Goal: Task Accomplishment & Management: Use online tool/utility

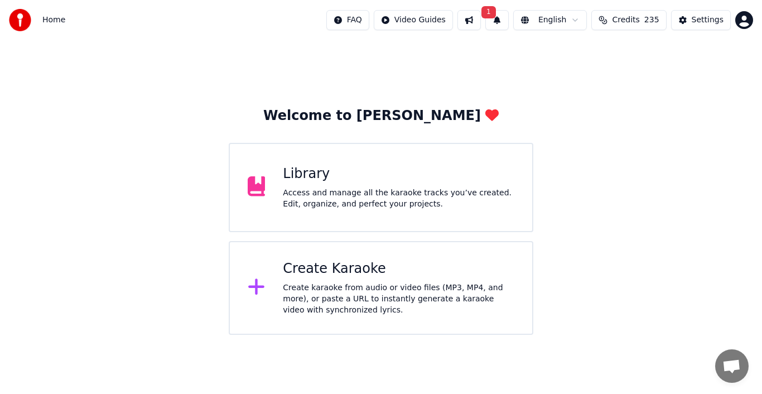
click at [326, 198] on div "Access and manage all the karaoke tracks you’ve created. Edit, organize, and pe…" at bounding box center [399, 198] width 232 height 22
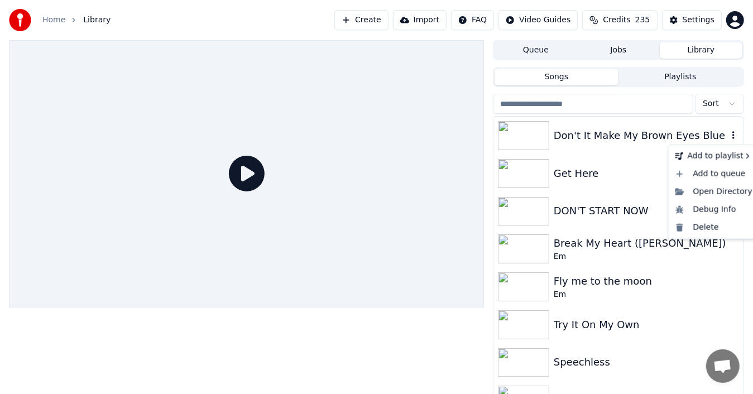
click at [728, 134] on icon "button" at bounding box center [733, 135] width 11 height 9
click at [720, 227] on div "Delete" at bounding box center [714, 228] width 86 height 18
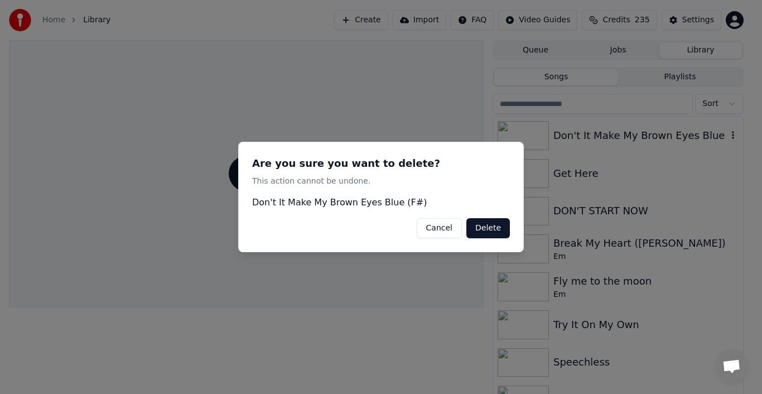
click at [488, 229] on button "Delete" at bounding box center [488, 228] width 44 height 20
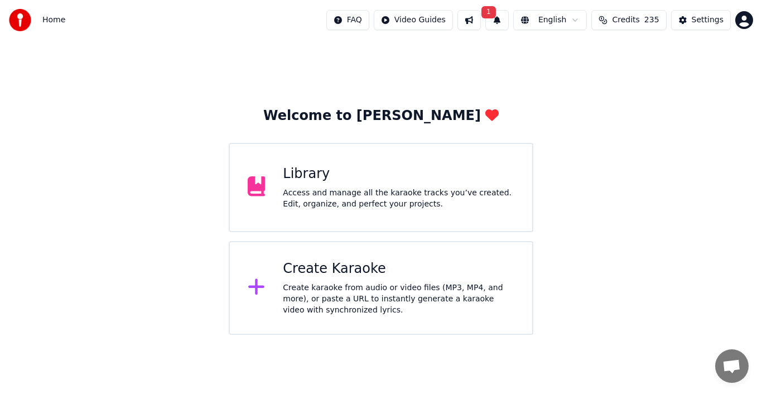
click at [337, 289] on div "Create karaoke from audio or video files (MP3, MP4, and more), or paste a URL t…" at bounding box center [399, 298] width 232 height 33
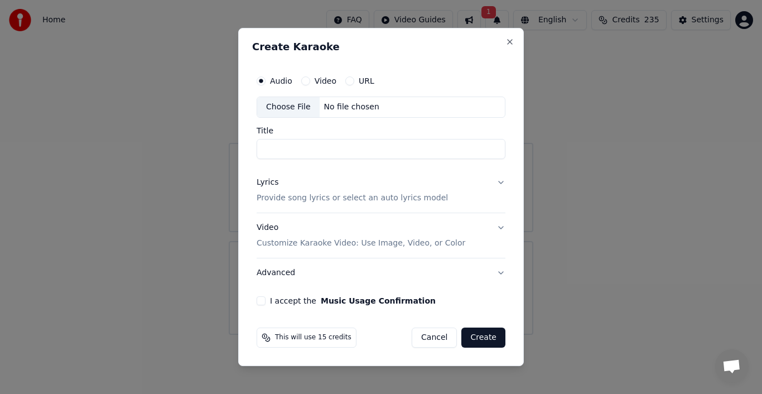
click at [282, 108] on div "Choose File" at bounding box center [288, 107] width 62 height 20
type input "**********"
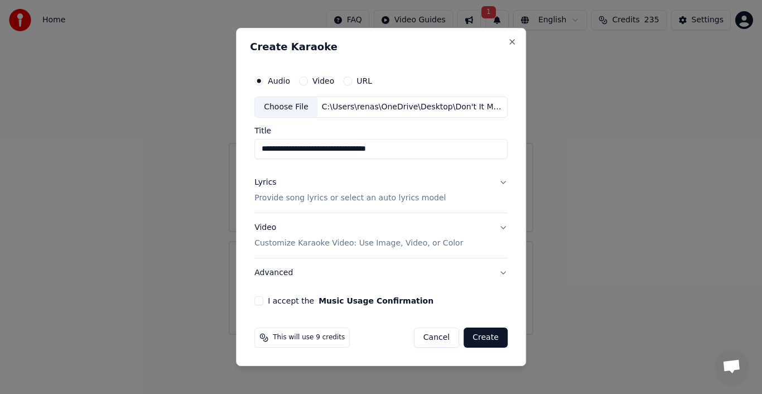
click at [267, 185] on div "Lyrics" at bounding box center [265, 182] width 22 height 11
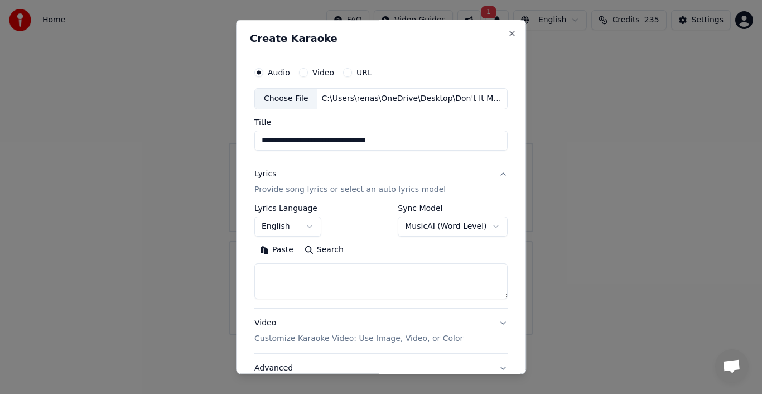
click at [275, 251] on button "Paste" at bounding box center [276, 250] width 45 height 18
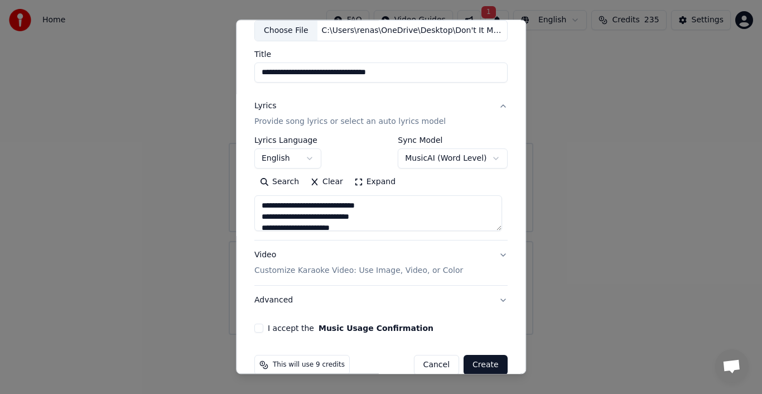
scroll to position [86, 0]
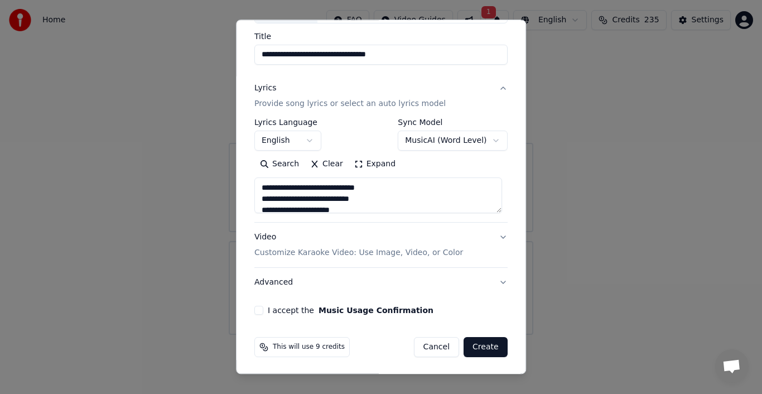
click at [435, 252] on p "Customize Karaoke Video: Use Image, Video, or Color" at bounding box center [358, 252] width 209 height 11
type textarea "**********"
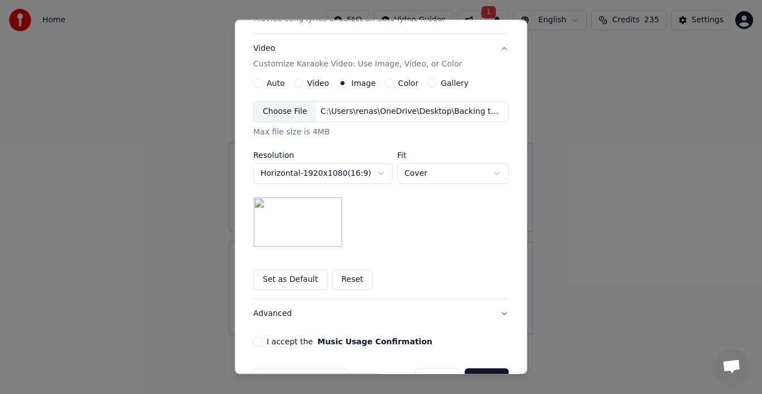
scroll to position [201, 0]
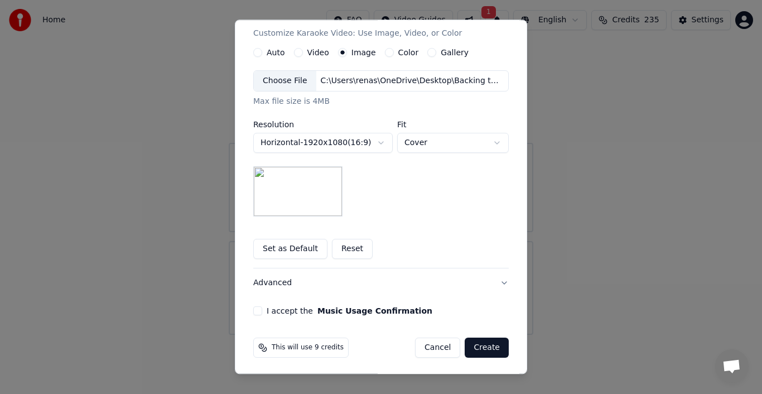
click at [496, 276] on button "Advanced" at bounding box center [381, 282] width 256 height 29
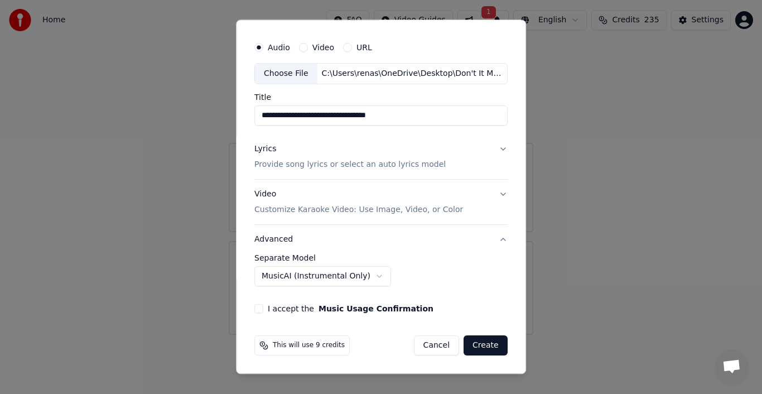
scroll to position [23, 0]
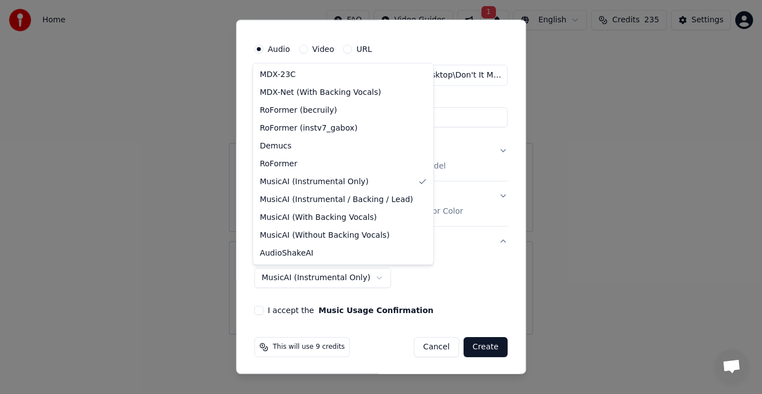
click at [365, 277] on body "**********" at bounding box center [381, 167] width 762 height 335
select select "**********"
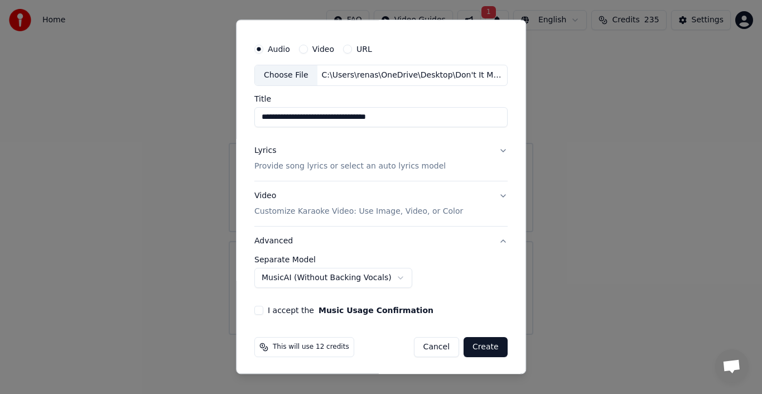
click at [260, 307] on button "I accept the Music Usage Confirmation" at bounding box center [258, 310] width 9 height 9
click at [488, 343] on button "Create" at bounding box center [486, 347] width 44 height 20
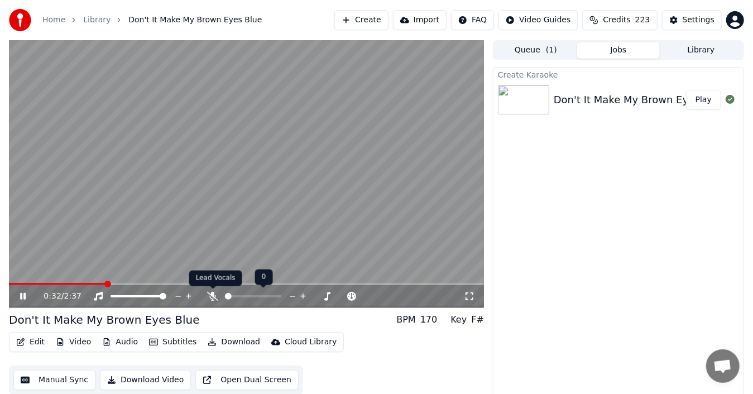
click at [211, 291] on span at bounding box center [213, 289] width 6 height 6
click at [210, 297] on icon at bounding box center [212, 296] width 11 height 9
click at [210, 297] on icon at bounding box center [213, 296] width 6 height 9
click at [26, 295] on icon at bounding box center [23, 296] width 6 height 7
click at [116, 343] on button "Audio" at bounding box center [120, 342] width 45 height 16
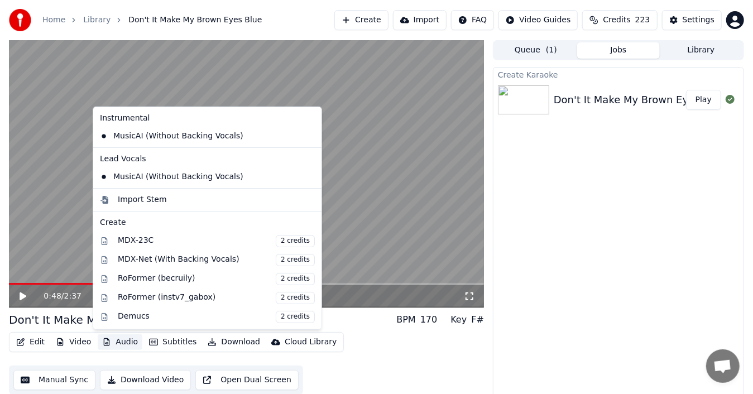
click at [307, 137] on icon at bounding box center [311, 136] width 8 height 9
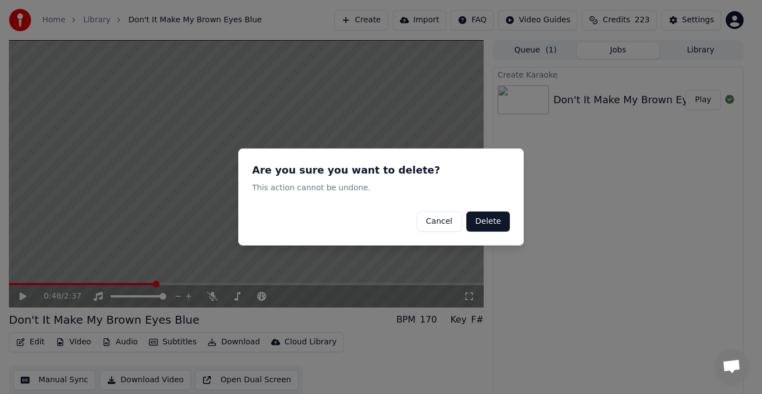
click at [492, 224] on button "Delete" at bounding box center [488, 221] width 44 height 20
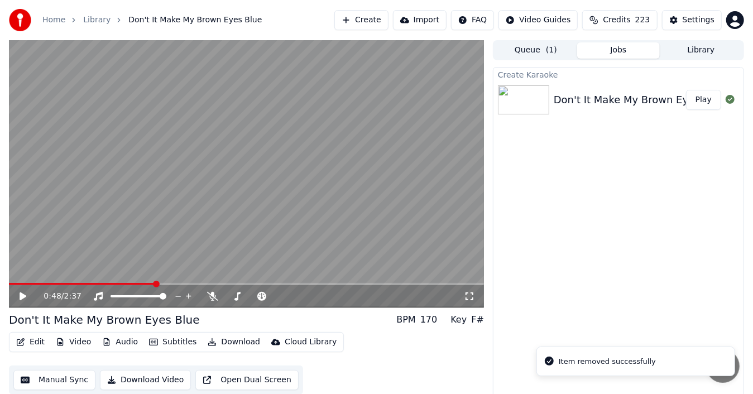
click at [129, 340] on button "Audio" at bounding box center [120, 342] width 45 height 16
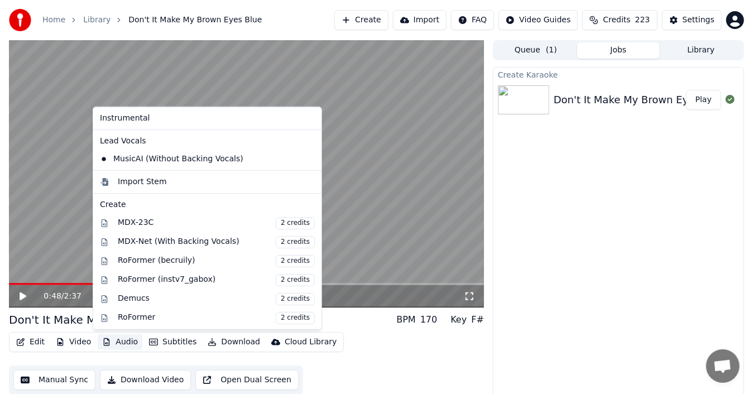
click at [307, 155] on icon at bounding box center [313, 159] width 12 height 9
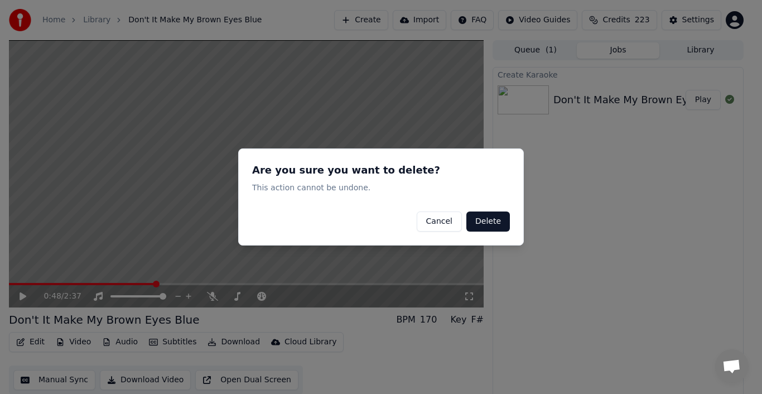
click at [485, 218] on button "Delete" at bounding box center [488, 221] width 44 height 20
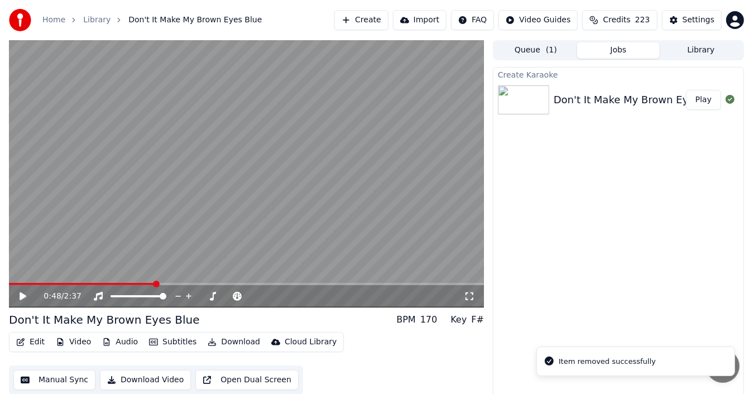
click at [20, 296] on icon at bounding box center [23, 296] width 7 height 8
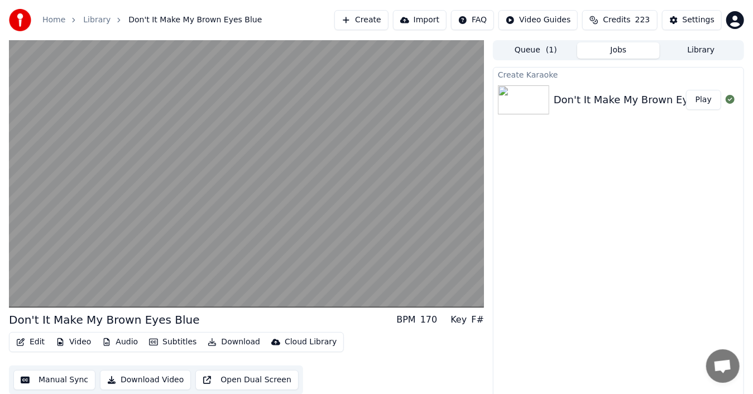
click at [113, 344] on button "Audio" at bounding box center [120, 342] width 45 height 16
click at [354, 362] on div "Edit Video Audio Subtitles Download Cloud Library Manual Sync Download Video Op…" at bounding box center [246, 363] width 475 height 62
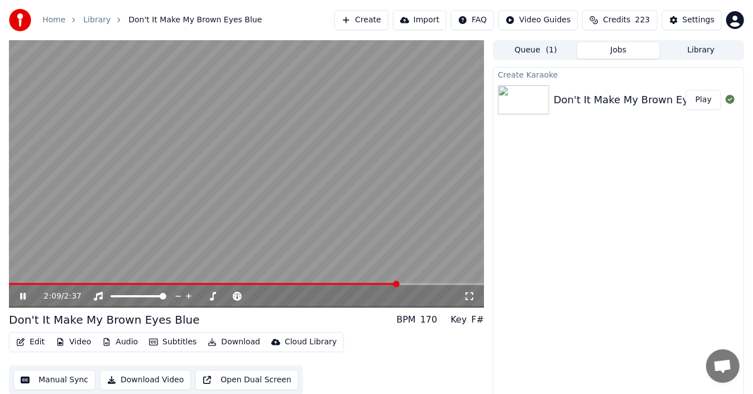
click at [18, 292] on icon at bounding box center [31, 296] width 26 height 9
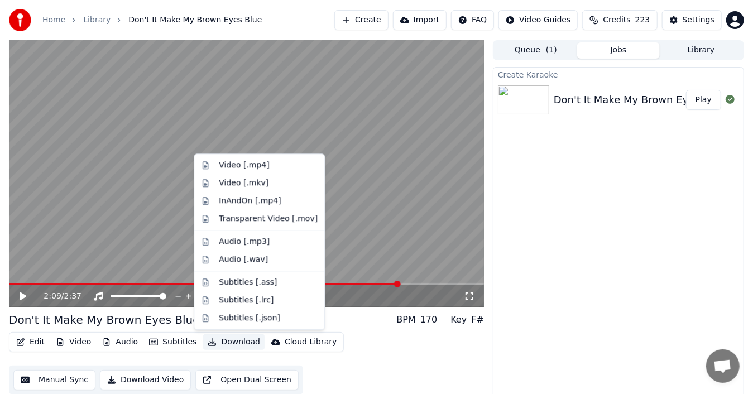
click at [228, 343] on button "Download" at bounding box center [233, 342] width 61 height 16
click at [261, 163] on div "Video [.mp4]" at bounding box center [244, 165] width 50 height 11
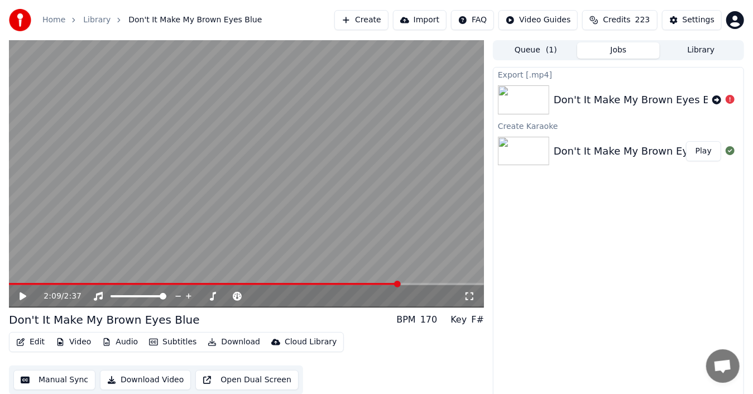
click at [329, 324] on div "Don't It Make My Brown Eyes Blue BPM 170 Key F#" at bounding box center [246, 320] width 475 height 16
click at [118, 340] on button "Audio" at bounding box center [120, 342] width 45 height 16
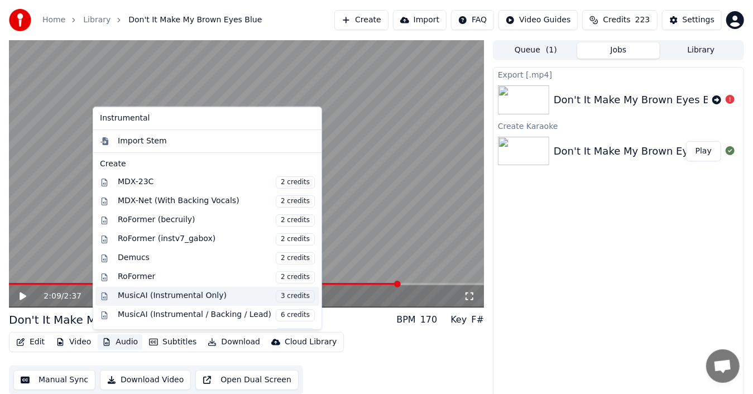
click at [166, 291] on div "MusicAI (Instrumental Only) 3 credits" at bounding box center [216, 296] width 197 height 12
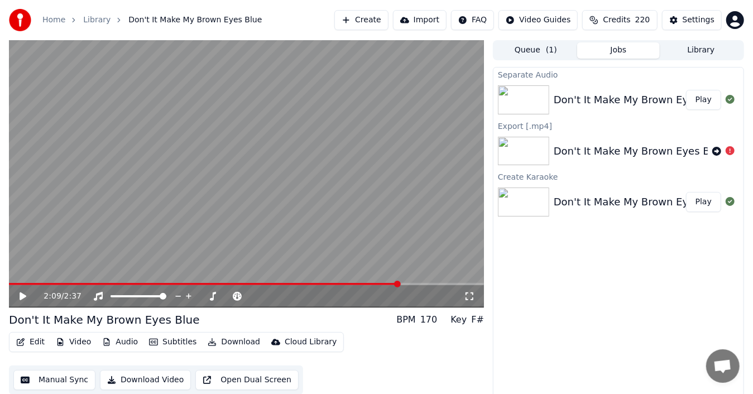
click at [703, 100] on button "Play" at bounding box center [703, 100] width 35 height 20
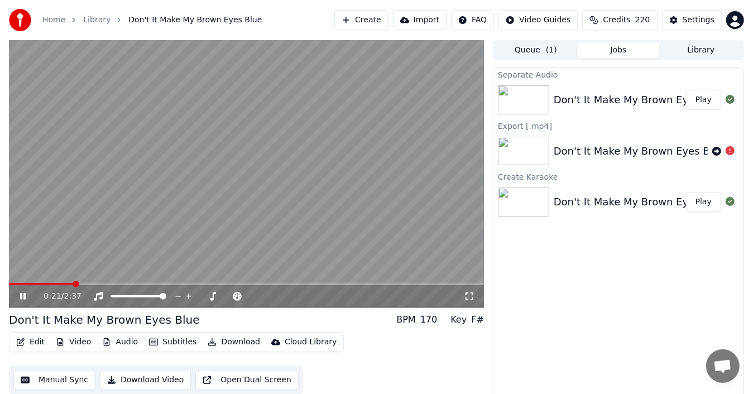
click at [25, 292] on icon at bounding box center [31, 296] width 26 height 9
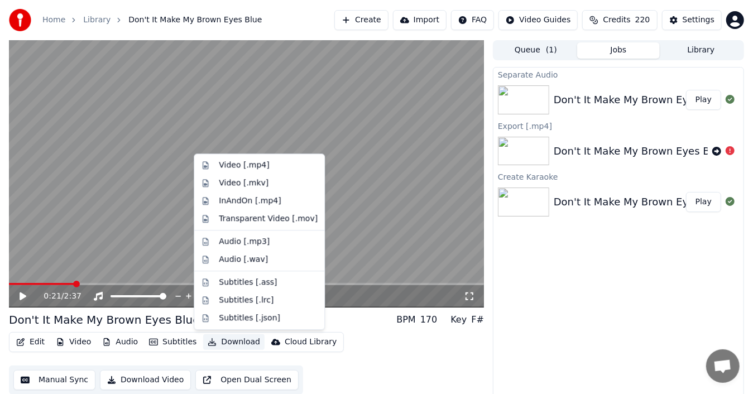
click at [213, 339] on button "Download" at bounding box center [233, 342] width 61 height 16
click at [248, 163] on div "Video [.mp4]" at bounding box center [244, 165] width 50 height 11
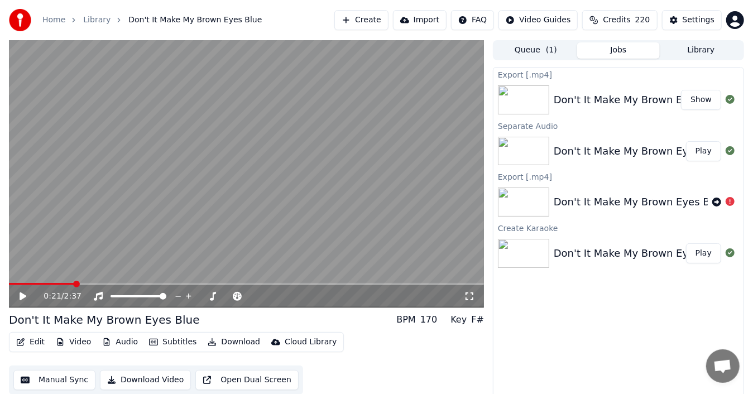
click at [24, 292] on icon at bounding box center [31, 296] width 26 height 9
click at [579, 354] on div "Export [.mp4] Don't It Make My Brown Eyes Blue Show Separate Audio Don't It Mak…" at bounding box center [618, 234] width 251 height 335
click at [27, 295] on icon at bounding box center [31, 296] width 26 height 9
click at [615, 102] on div "Don't It Make My Brown Eyes Blue" at bounding box center [639, 100] width 171 height 16
click at [706, 100] on button "Show" at bounding box center [701, 100] width 40 height 20
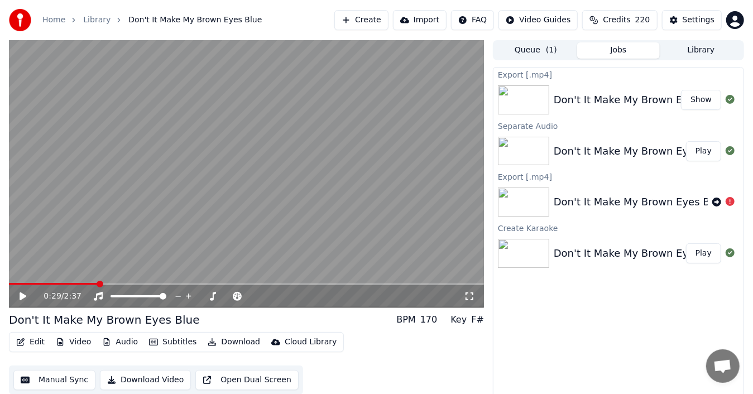
click at [168, 378] on button "Download Video" at bounding box center [145, 380] width 91 height 20
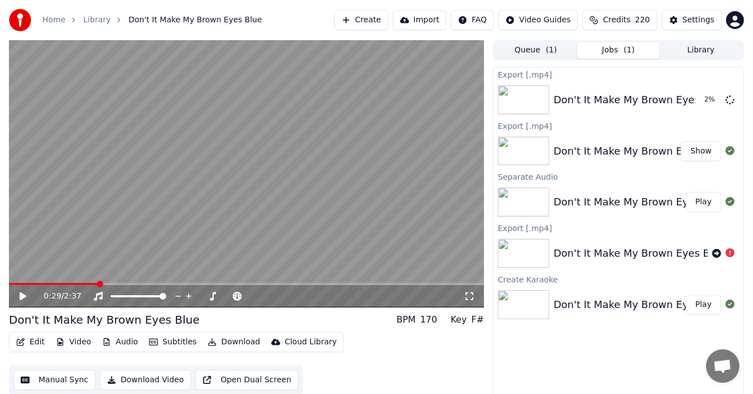
click at [703, 305] on button "Play" at bounding box center [703, 305] width 35 height 20
click at [19, 293] on icon at bounding box center [31, 296] width 26 height 9
click at [602, 102] on div "Don't It Make My Brown Eyes Blue" at bounding box center [639, 100] width 171 height 16
click at [731, 96] on icon at bounding box center [729, 99] width 9 height 9
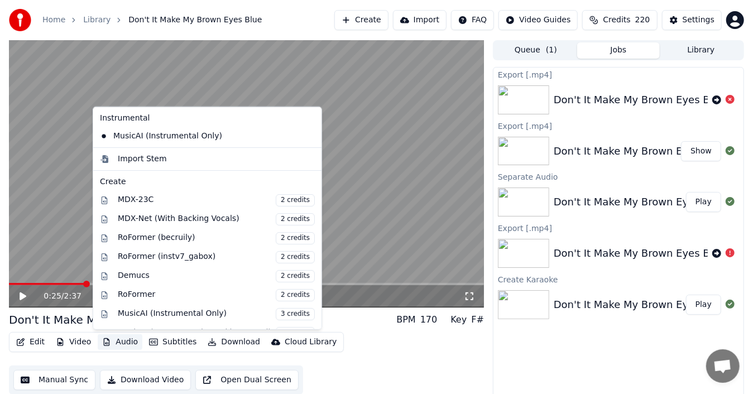
click at [123, 344] on button "Audio" at bounding box center [120, 342] width 45 height 16
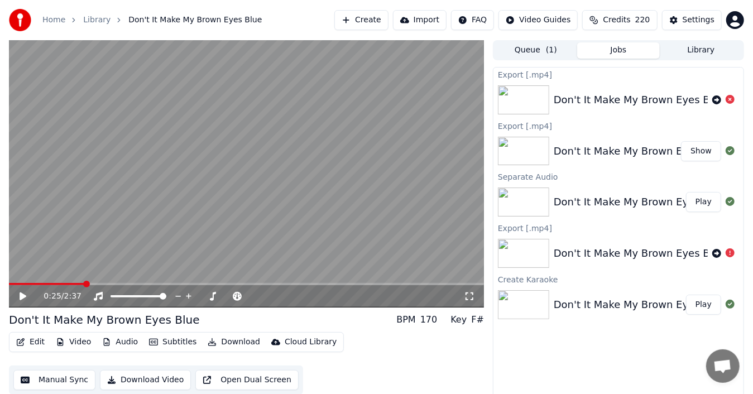
click at [376, 362] on div "Edit Video Audio Subtitles Download Cloud Library Manual Sync Download Video Op…" at bounding box center [246, 363] width 475 height 62
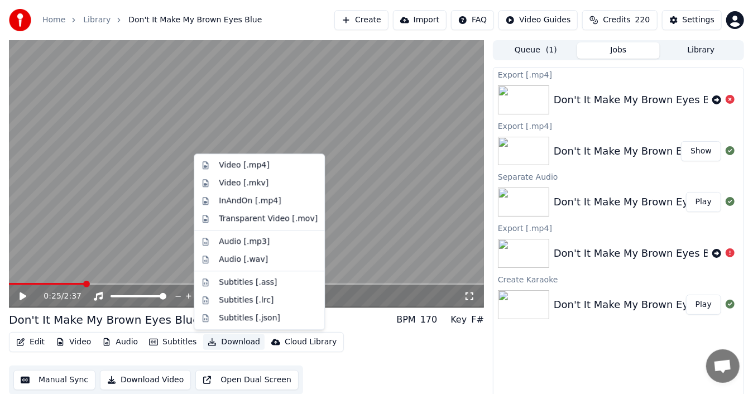
click at [219, 344] on button "Download" at bounding box center [233, 342] width 61 height 16
click at [236, 199] on div "InAndOn [.mp4]" at bounding box center [250, 200] width 62 height 11
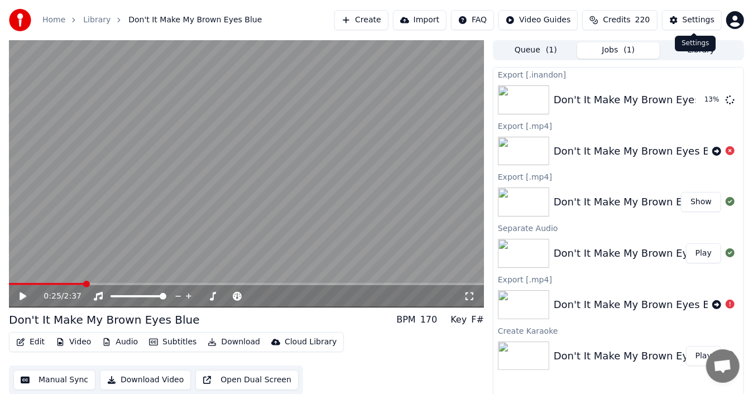
click at [697, 18] on div "Settings" at bounding box center [698, 20] width 32 height 11
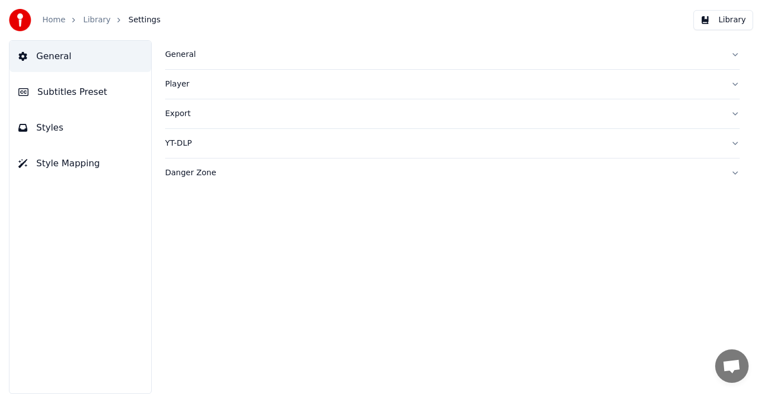
click at [57, 55] on span "General" at bounding box center [53, 56] width 35 height 13
click at [181, 55] on div "General" at bounding box center [443, 54] width 557 height 11
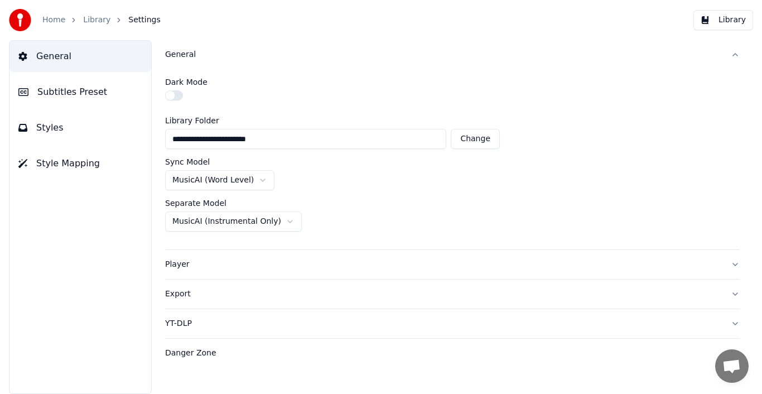
click at [195, 353] on div "Danger Zone" at bounding box center [443, 353] width 557 height 11
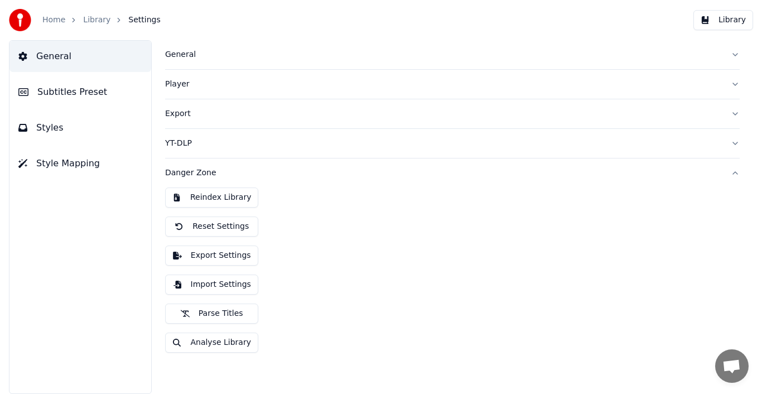
click at [209, 257] on button "Export Settings" at bounding box center [211, 256] width 93 height 20
click at [208, 281] on button "Import Settings" at bounding box center [211, 285] width 93 height 20
click at [176, 144] on div "YT-DLP" at bounding box center [443, 143] width 557 height 11
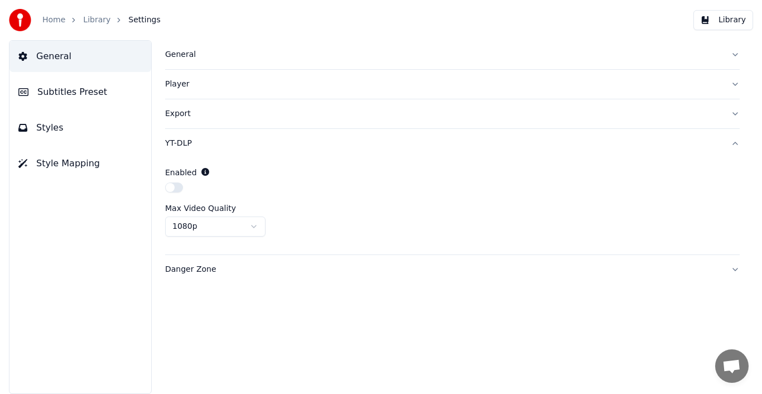
click at [186, 208] on label "Max Video Quality" at bounding box center [200, 208] width 71 height 8
click at [47, 161] on span "Style Mapping" at bounding box center [68, 163] width 64 height 13
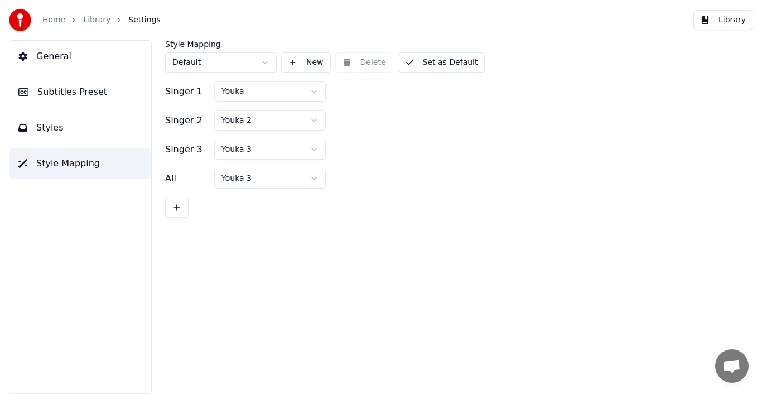
click at [64, 126] on button "Styles" at bounding box center [80, 127] width 142 height 31
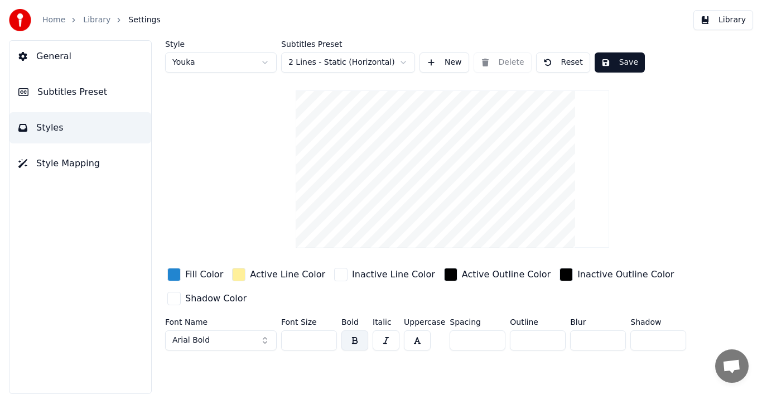
click at [64, 98] on span "Subtitles Preset" at bounding box center [72, 91] width 70 height 13
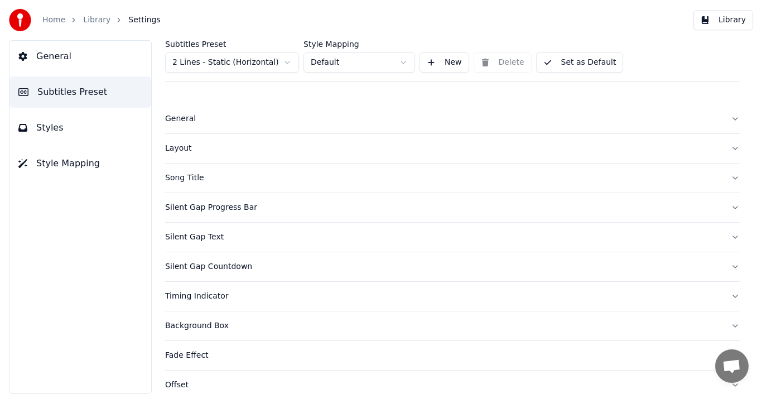
click at [69, 54] on button "General" at bounding box center [80, 56] width 142 height 31
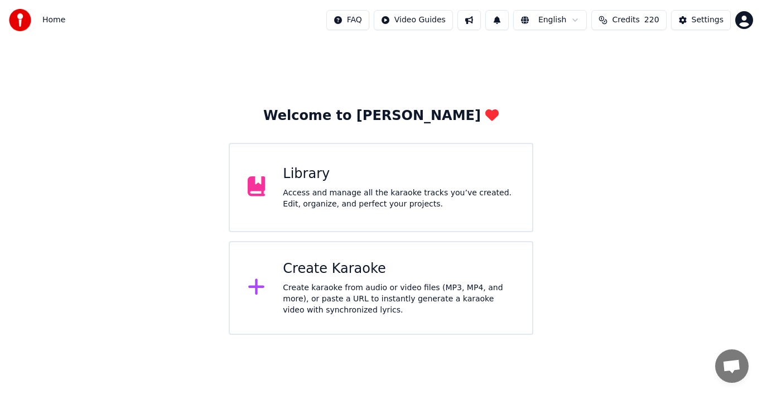
click at [430, 190] on div "Access and manage all the karaoke tracks you’ve created. Edit, organize, and pe…" at bounding box center [399, 198] width 232 height 22
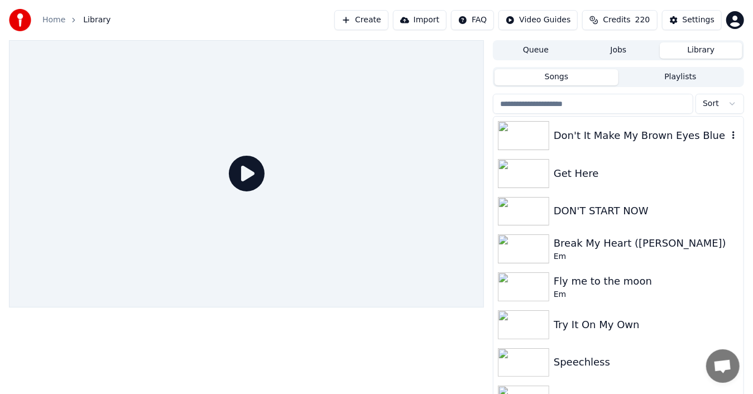
click at [653, 135] on div "Don't It Make My Brown Eyes Blue" at bounding box center [641, 136] width 174 height 16
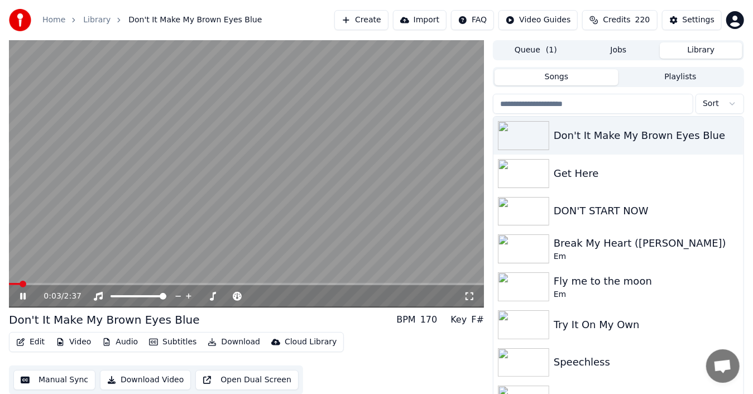
click at [224, 196] on video at bounding box center [246, 173] width 475 height 267
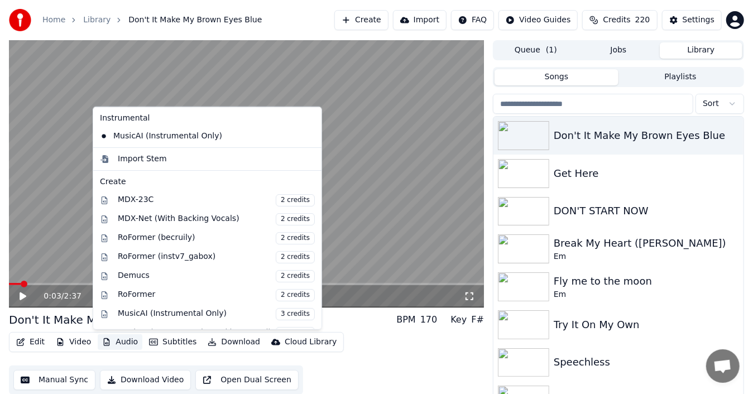
click at [118, 339] on button "Audio" at bounding box center [120, 342] width 45 height 16
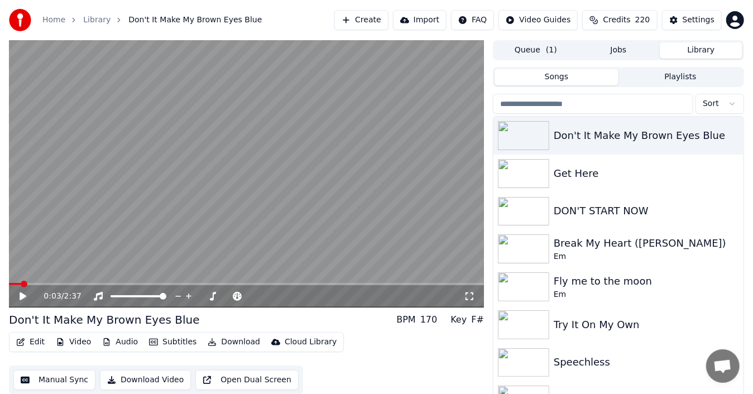
click at [376, 347] on div "Edit Video Audio Subtitles Download Cloud Library Manual Sync Download Video Op…" at bounding box center [246, 363] width 475 height 62
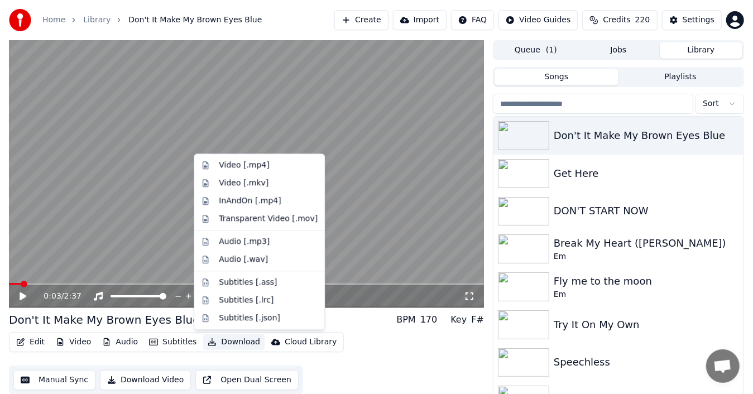
click at [214, 343] on button "Download" at bounding box center [233, 342] width 61 height 16
click at [258, 166] on div "Video [.mp4]" at bounding box center [244, 165] width 50 height 11
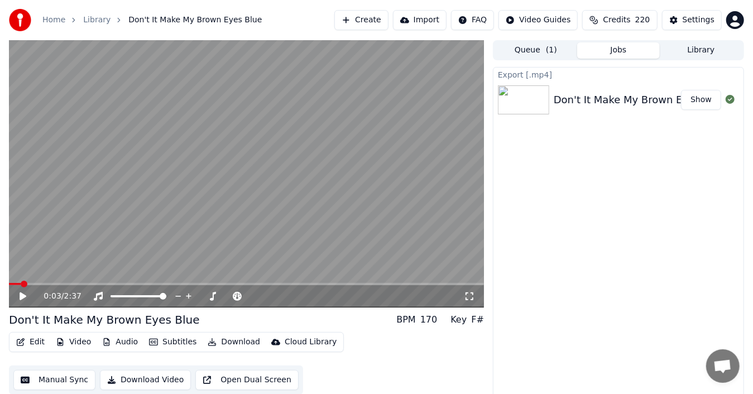
click at [706, 50] on button "Library" at bounding box center [701, 50] width 83 height 16
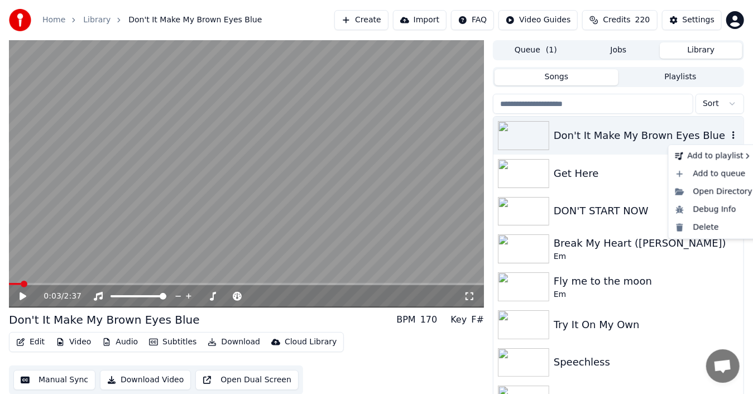
click at [728, 136] on icon "button" at bounding box center [733, 135] width 11 height 9
click at [701, 210] on div "Debug Info" at bounding box center [714, 210] width 86 height 18
click at [732, 135] on icon "button" at bounding box center [733, 135] width 2 height 8
click at [710, 190] on div "Open Directory" at bounding box center [714, 192] width 86 height 18
click at [732, 133] on icon "button" at bounding box center [733, 135] width 2 height 8
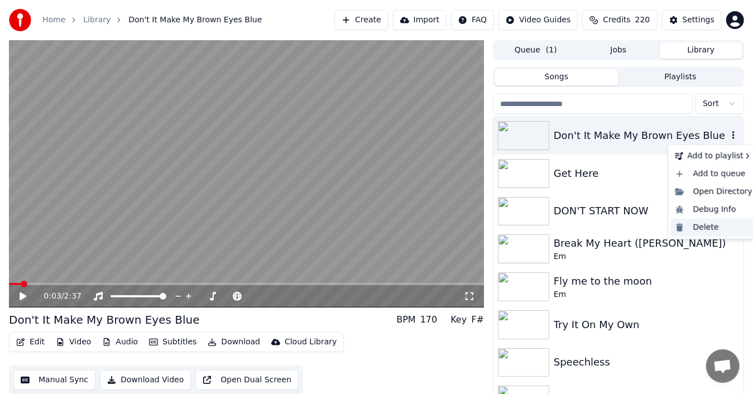
click at [700, 224] on div "Delete" at bounding box center [714, 228] width 86 height 18
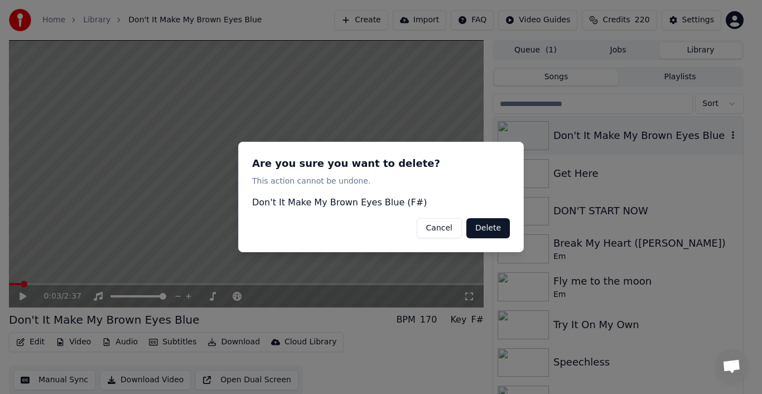
click at [480, 228] on button "Delete" at bounding box center [488, 228] width 44 height 20
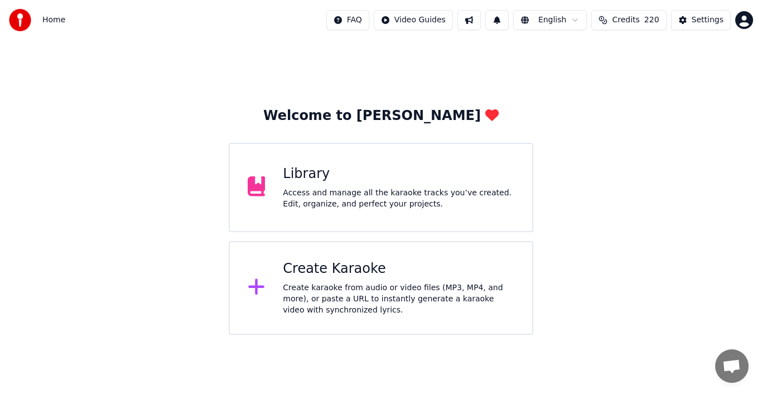
click at [346, 279] on div "Create Karaoke Create karaoke from audio or video files (MP3, MP4, and more), o…" at bounding box center [399, 288] width 232 height 56
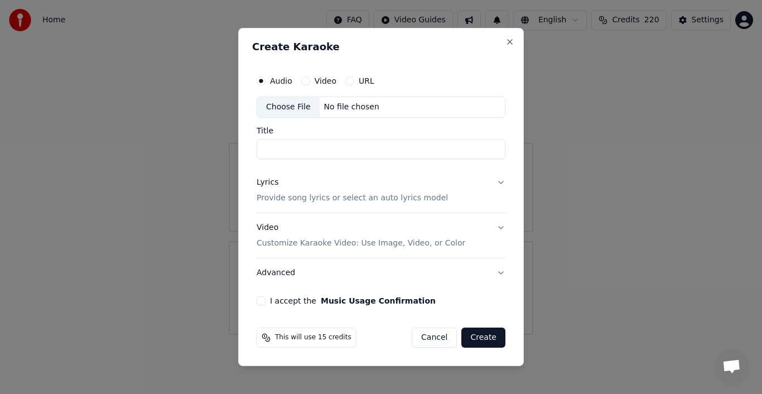
click at [287, 107] on div "Choose File" at bounding box center [288, 107] width 62 height 20
type input "**********"
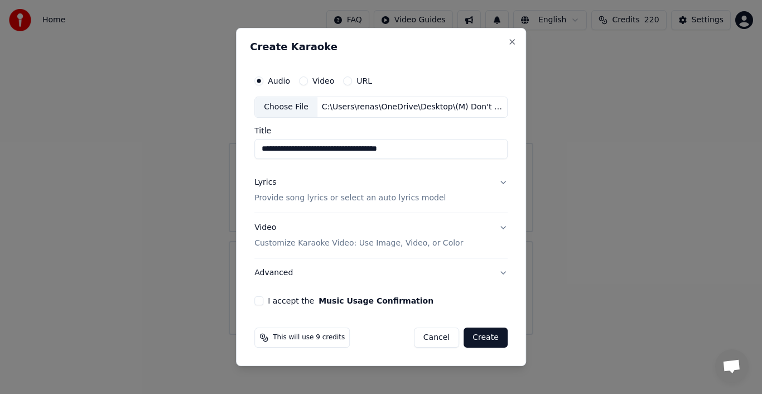
click at [263, 181] on div "Lyrics" at bounding box center [265, 182] width 22 height 11
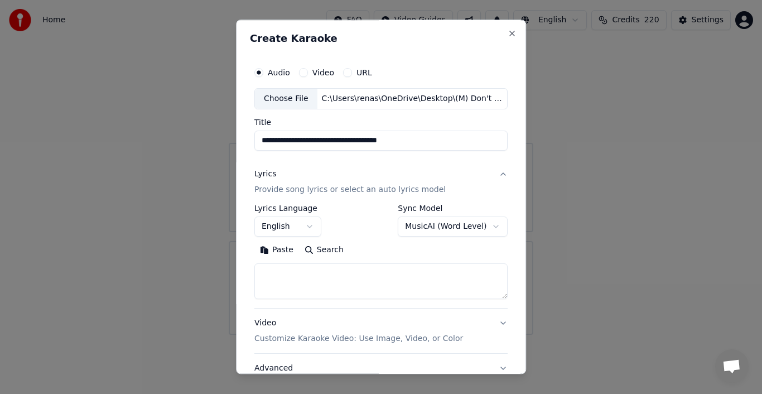
click at [274, 247] on button "Paste" at bounding box center [276, 250] width 45 height 18
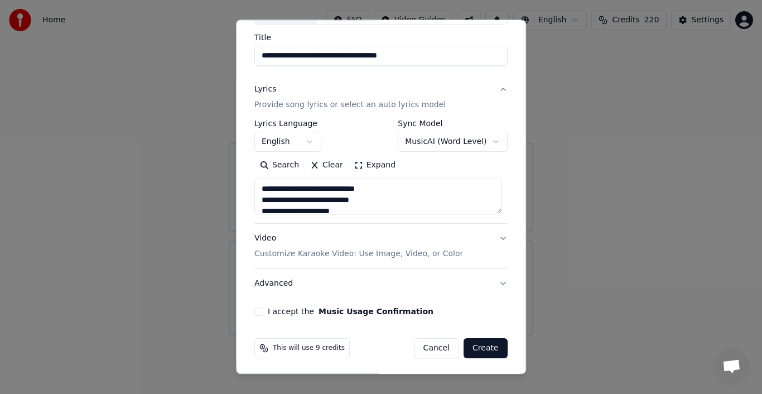
scroll to position [86, 0]
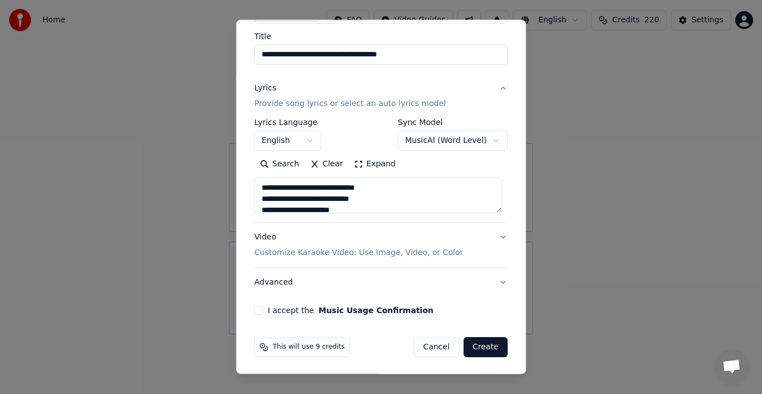
click at [496, 283] on button "Advanced" at bounding box center [380, 282] width 253 height 29
type textarea "**********"
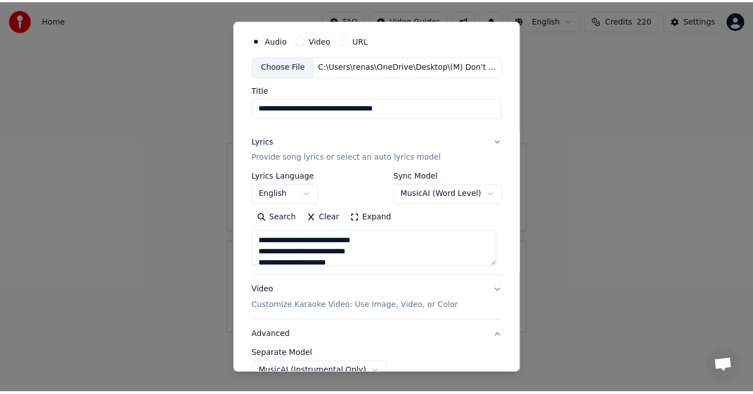
scroll to position [23, 0]
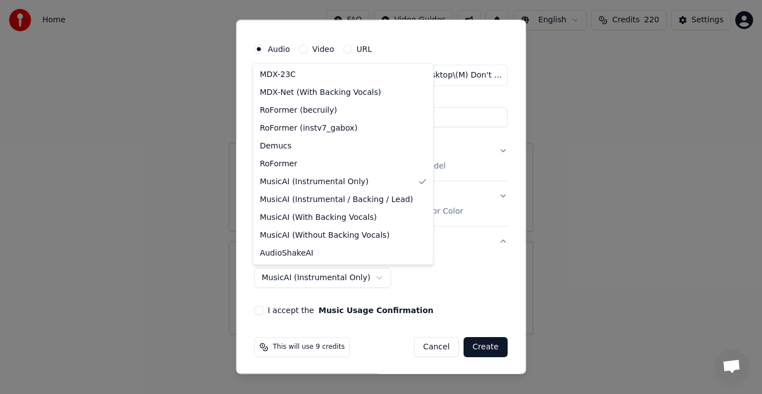
click at [366, 277] on body "**********" at bounding box center [381, 167] width 762 height 335
select select "**********"
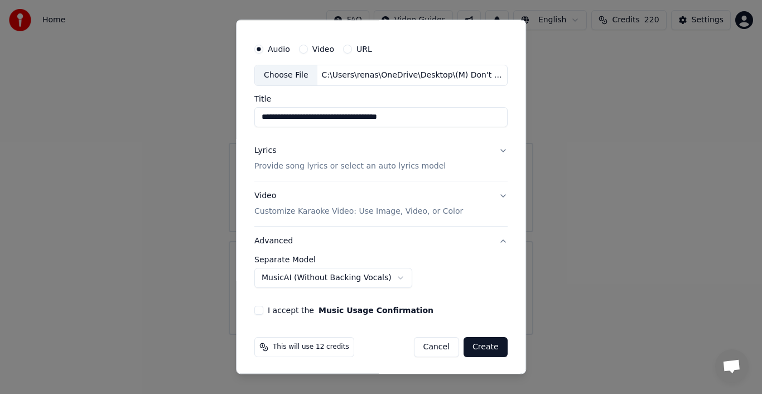
click at [254, 308] on button "I accept the Music Usage Confirmation" at bounding box center [258, 310] width 9 height 9
click at [487, 344] on button "Create" at bounding box center [486, 347] width 44 height 20
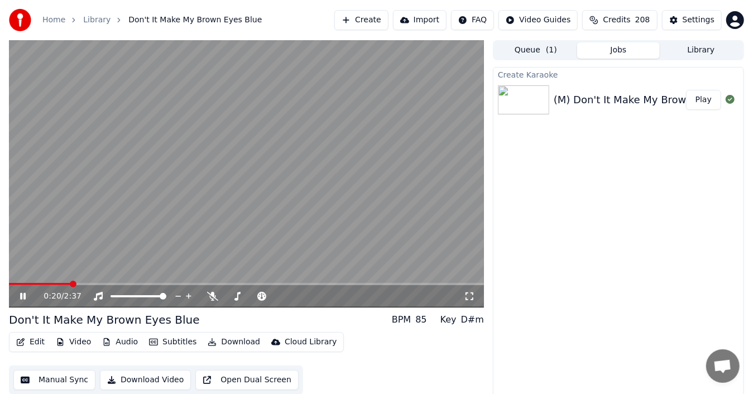
click at [22, 295] on icon at bounding box center [31, 296] width 26 height 9
click at [118, 339] on button "Audio" at bounding box center [120, 342] width 45 height 16
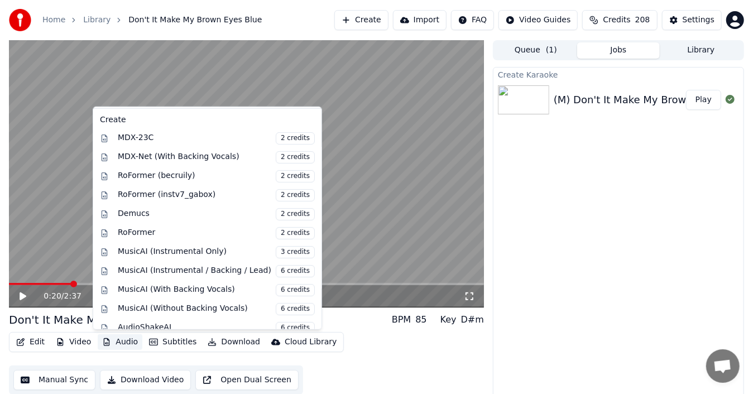
scroll to position [103, 0]
click at [196, 252] on div "MusicAI (Instrumental Only) 3 credits" at bounding box center [216, 252] width 197 height 12
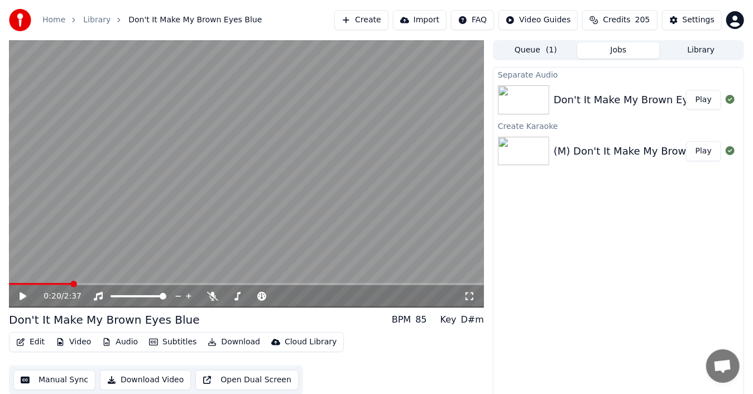
click at [704, 99] on button "Play" at bounding box center [703, 100] width 35 height 20
click at [214, 297] on icon at bounding box center [212, 296] width 11 height 9
click at [213, 292] on icon at bounding box center [213, 296] width 6 height 9
click at [20, 294] on icon at bounding box center [23, 296] width 6 height 7
click at [115, 345] on button "Audio" at bounding box center [120, 342] width 45 height 16
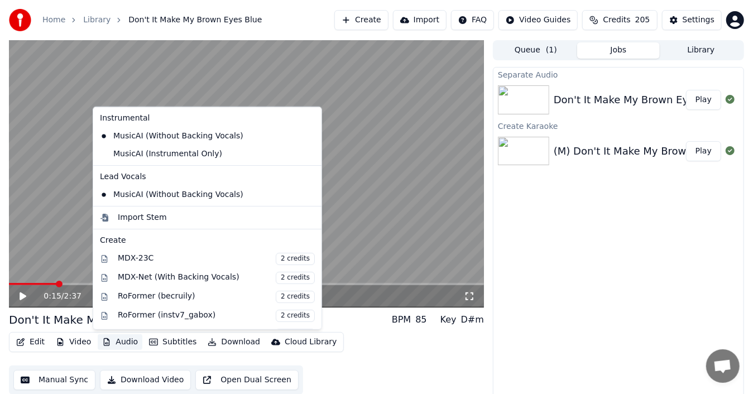
click at [307, 134] on icon at bounding box center [313, 136] width 12 height 9
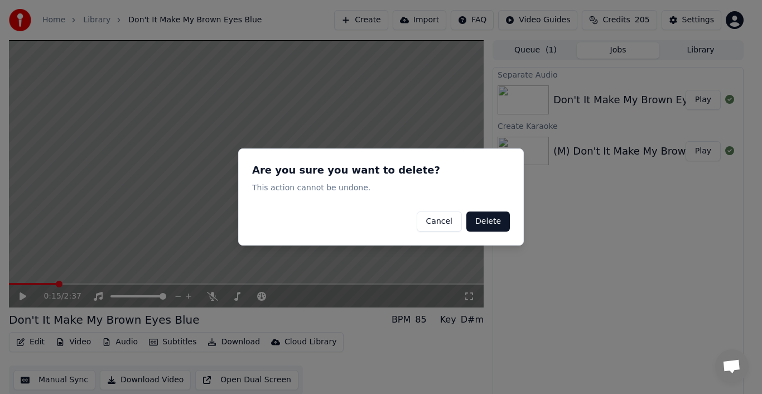
click at [481, 221] on button "Delete" at bounding box center [488, 221] width 44 height 20
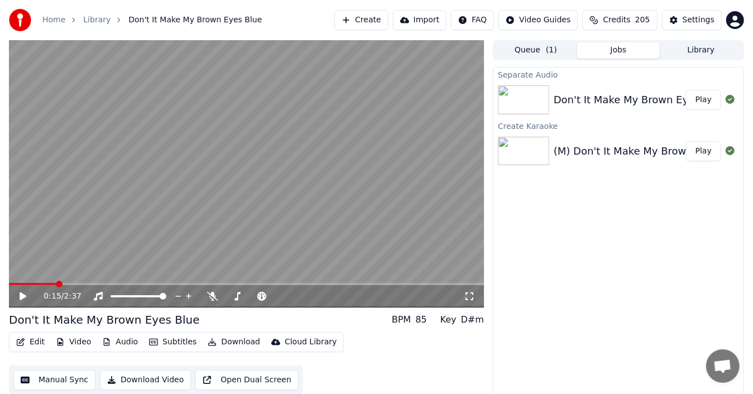
click at [666, 98] on div "Don't It Make My Brown Eyes Blue" at bounding box center [639, 100] width 171 height 16
click at [646, 143] on div "(M) Don't It Make My Brown Eyes Blue (F#)" at bounding box center [662, 151] width 217 height 16
click at [701, 97] on button "Play" at bounding box center [703, 100] width 35 height 20
click at [102, 340] on icon "button" at bounding box center [106, 342] width 9 height 8
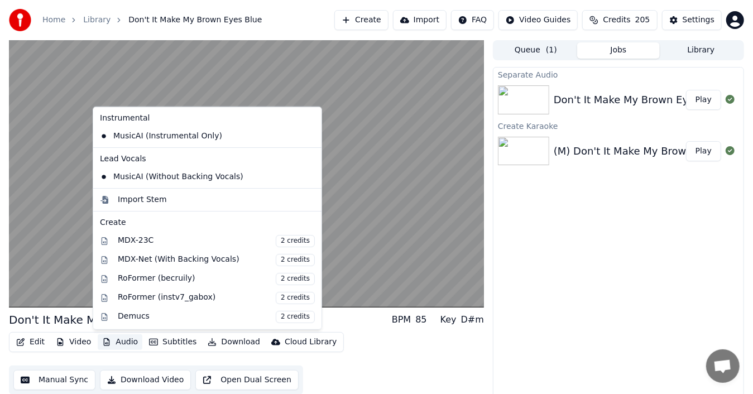
click at [307, 176] on icon at bounding box center [313, 176] width 12 height 9
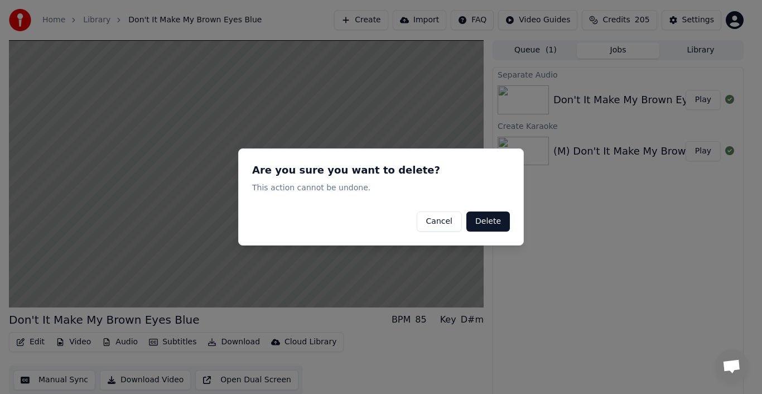
click at [488, 219] on button "Delete" at bounding box center [488, 221] width 44 height 20
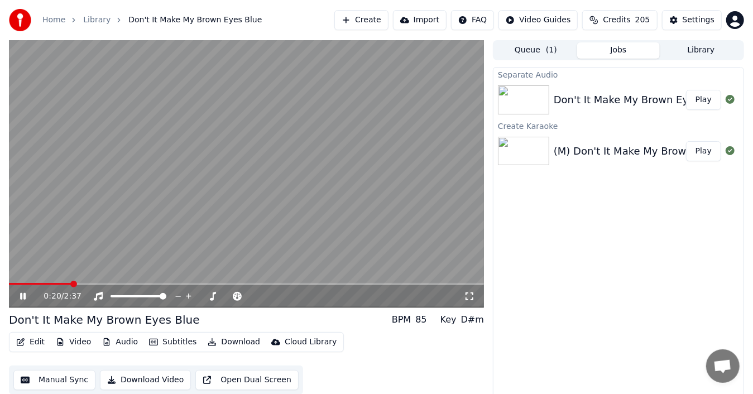
click at [21, 291] on div "0:20 / 2:37" at bounding box center [246, 296] width 466 height 11
click at [22, 292] on icon at bounding box center [31, 296] width 26 height 9
click at [706, 100] on button "Play" at bounding box center [703, 100] width 35 height 20
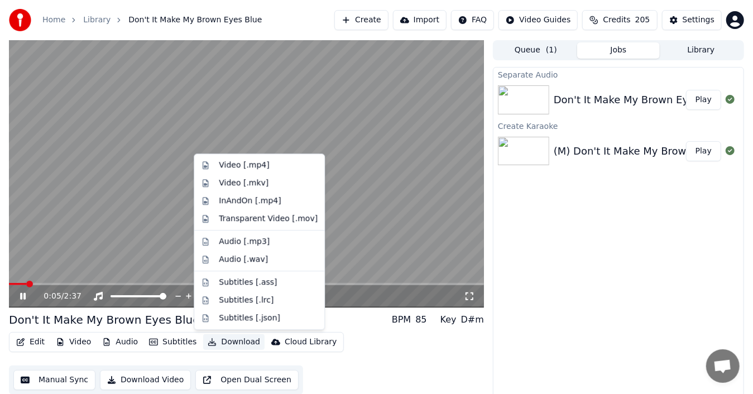
click at [227, 339] on button "Download" at bounding box center [233, 342] width 61 height 16
click at [253, 167] on div "Video [.mp4]" at bounding box center [244, 165] width 50 height 11
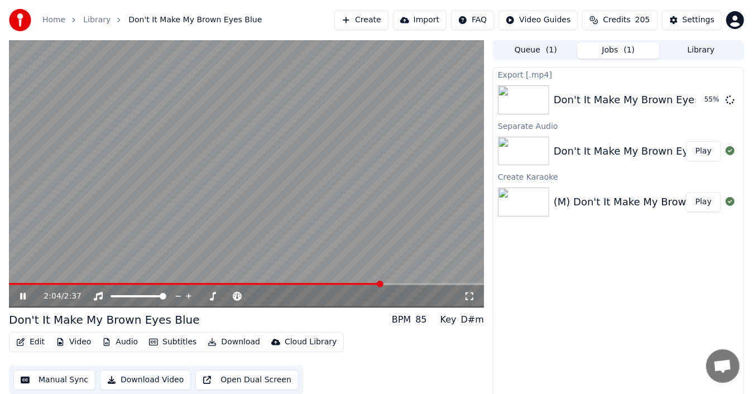
click at [22, 292] on icon at bounding box center [31, 296] width 26 height 9
